Goal: Task Accomplishment & Management: Manage account settings

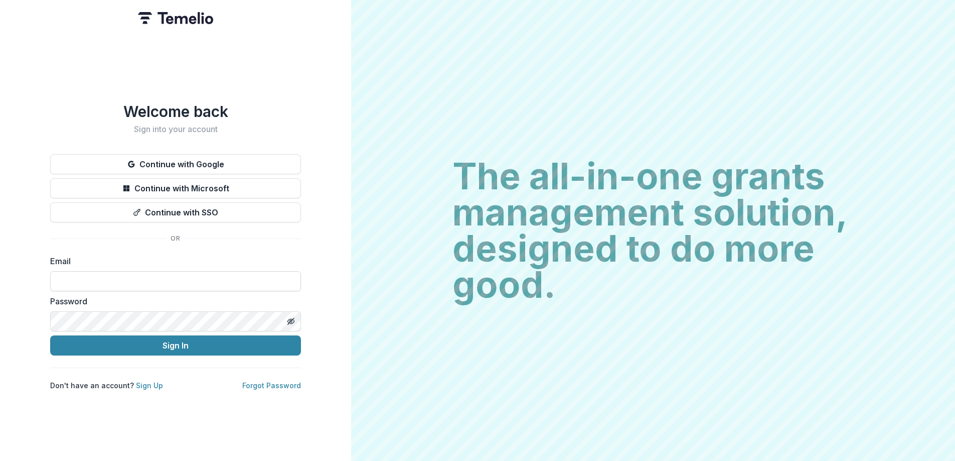
click at [114, 277] on input at bounding box center [175, 281] width 251 height 20
type input "**********"
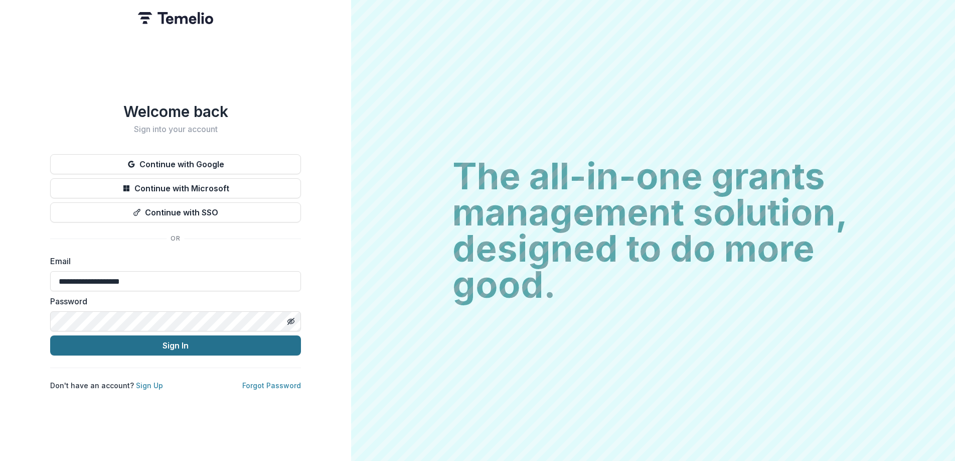
click at [184, 345] on button "Sign In" at bounding box center [175, 345] width 251 height 20
